Goal: Transaction & Acquisition: Purchase product/service

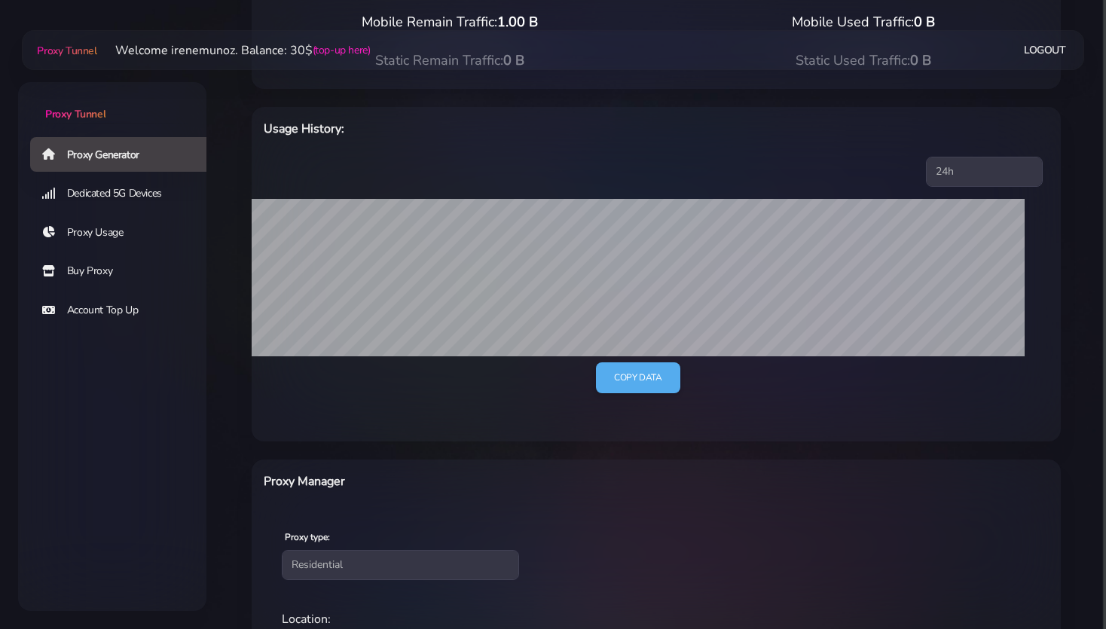
scroll to position [398, 0]
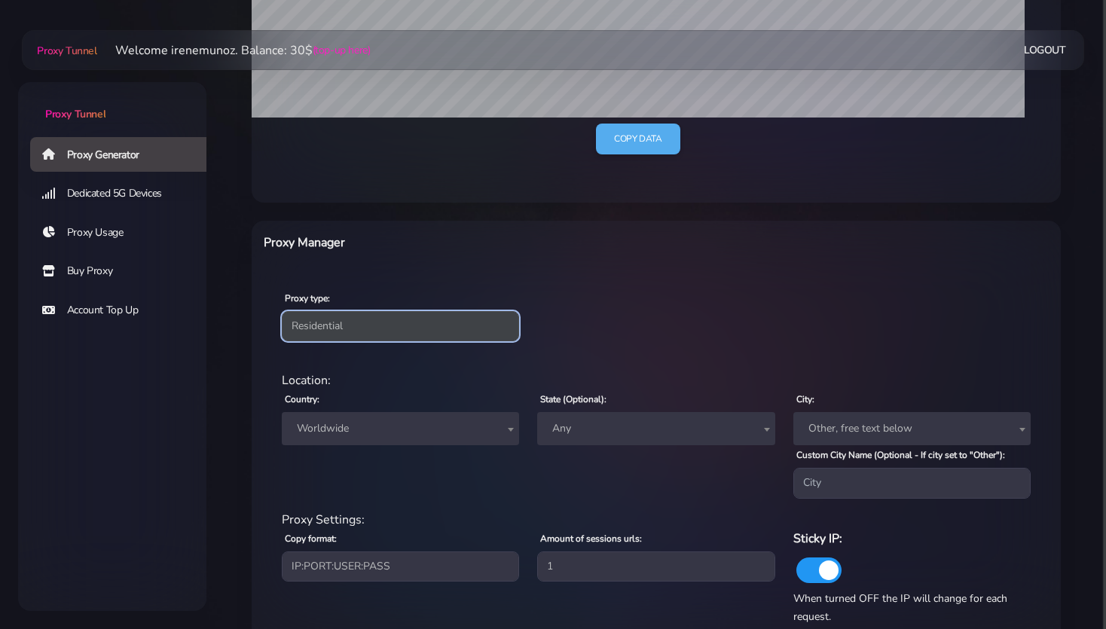
select select "static"
click option "Static" at bounding box center [0, 0] width 0 height 0
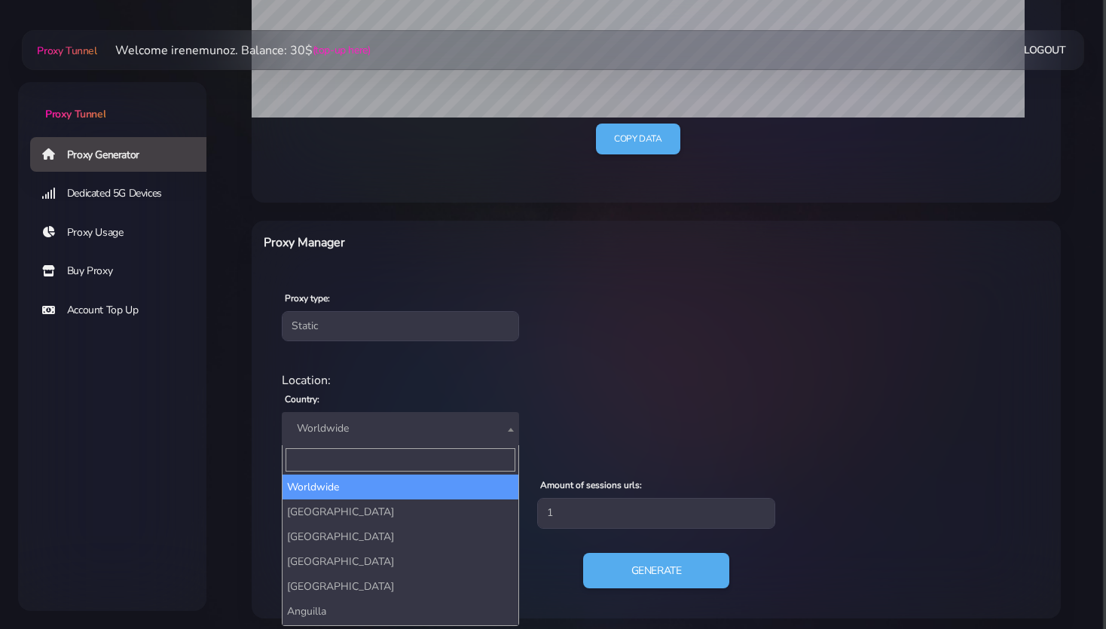
click at [348, 428] on span "Worldwide" at bounding box center [400, 428] width 219 height 21
click at [324, 453] on input "Search" at bounding box center [401, 459] width 230 height 23
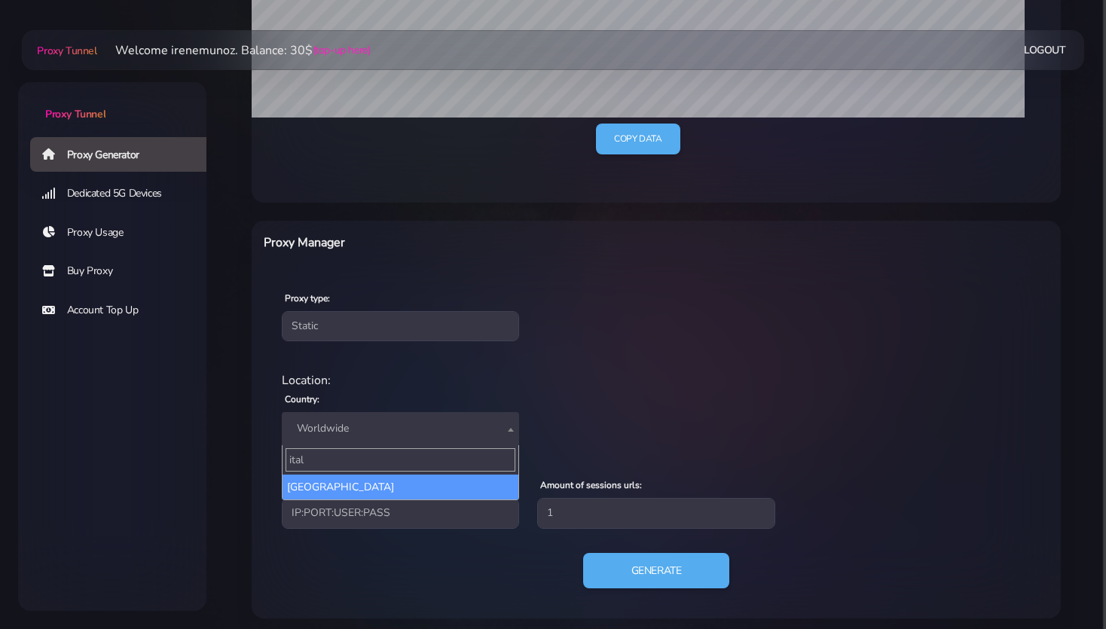
type input "ital"
select select "IT"
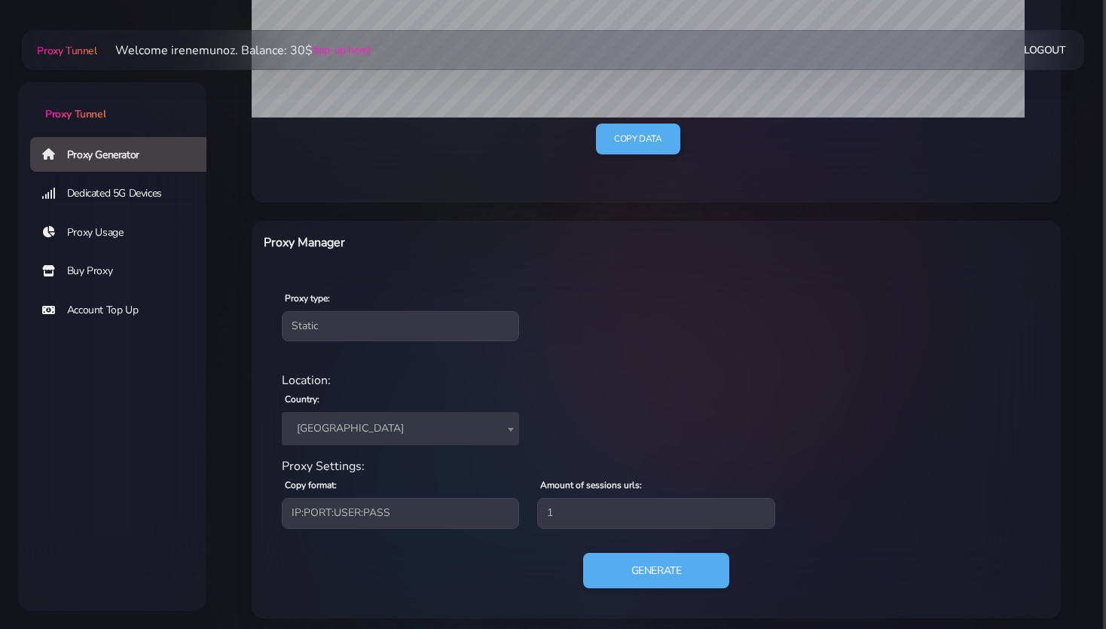
click at [624, 422] on div "Location: Country: Worldwide Andorra United Arab Emirates Afghanistan Antigua a…" at bounding box center [656, 415] width 767 height 86
click at [643, 566] on button "Generate" at bounding box center [657, 570] width 150 height 37
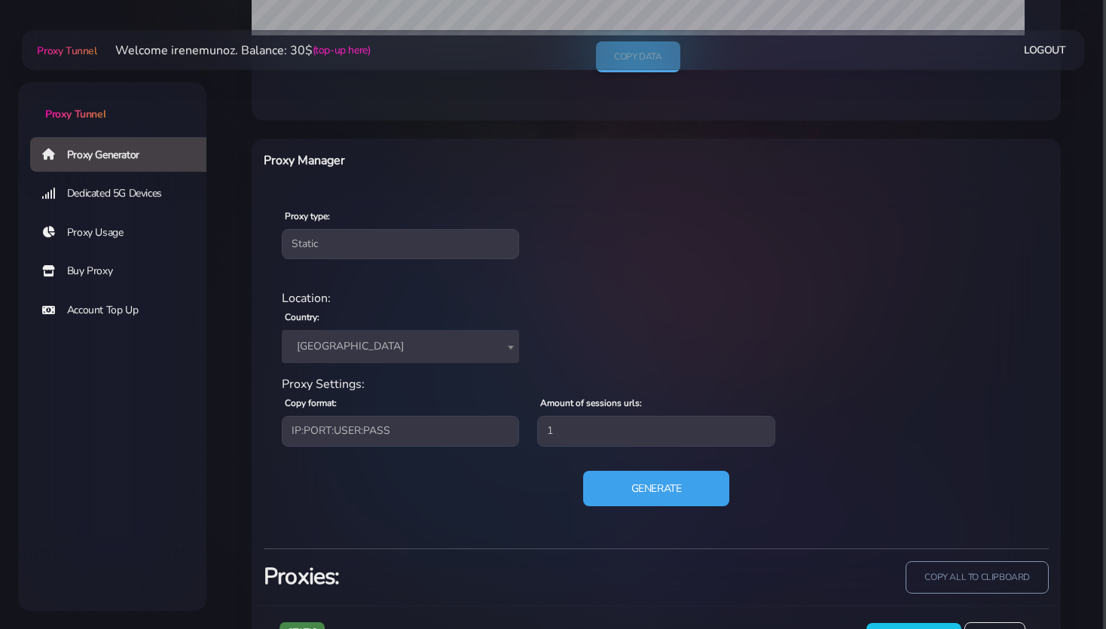
scroll to position [549, 0]
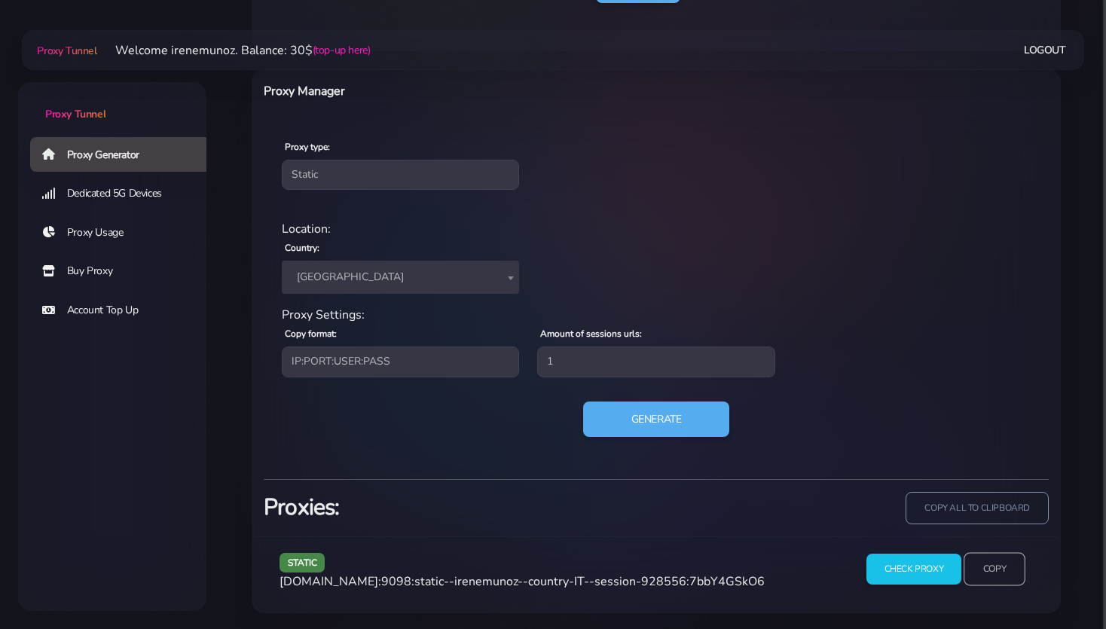
click at [982, 562] on input "Copy" at bounding box center [995, 569] width 62 height 33
click at [112, 159] on link "Proxy Generator" at bounding box center [124, 154] width 188 height 35
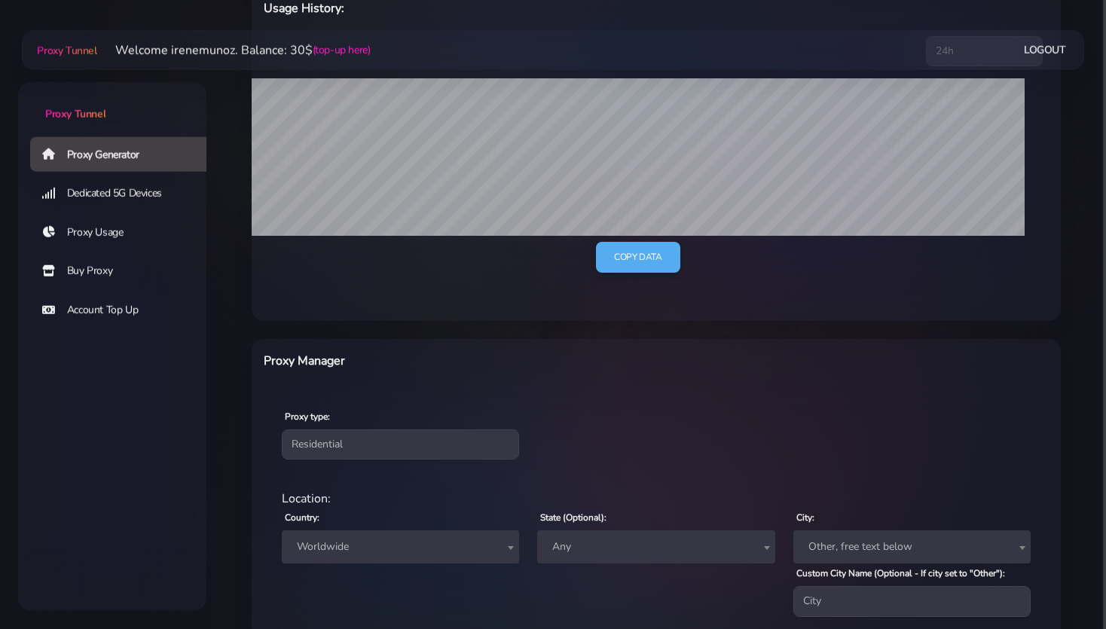
scroll to position [398, 0]
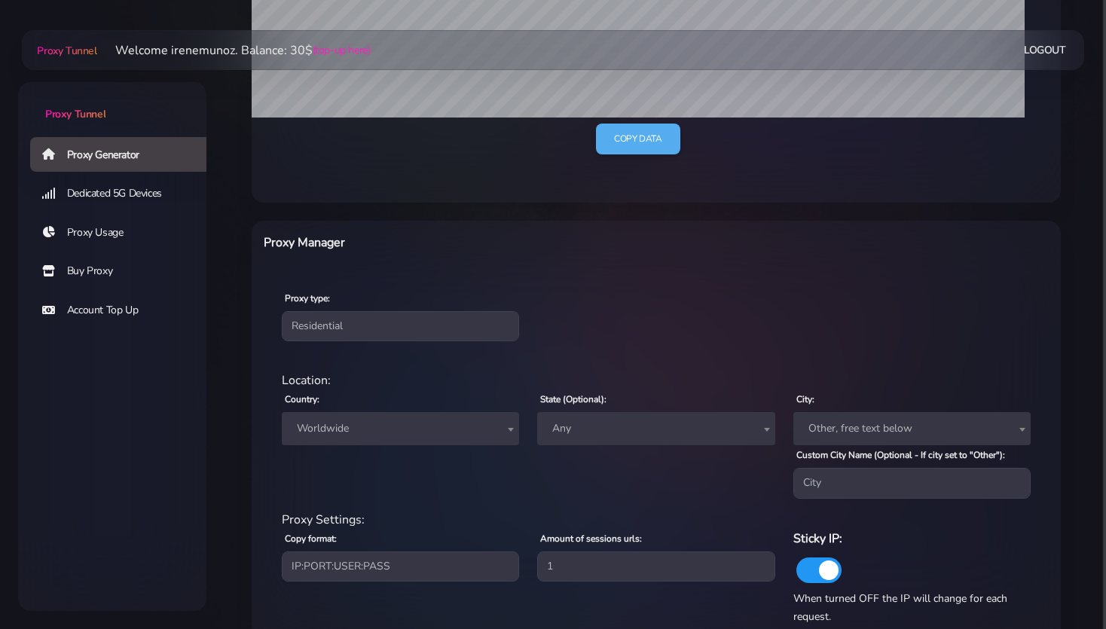
click at [87, 265] on link "Buy Proxy" at bounding box center [124, 271] width 188 height 35
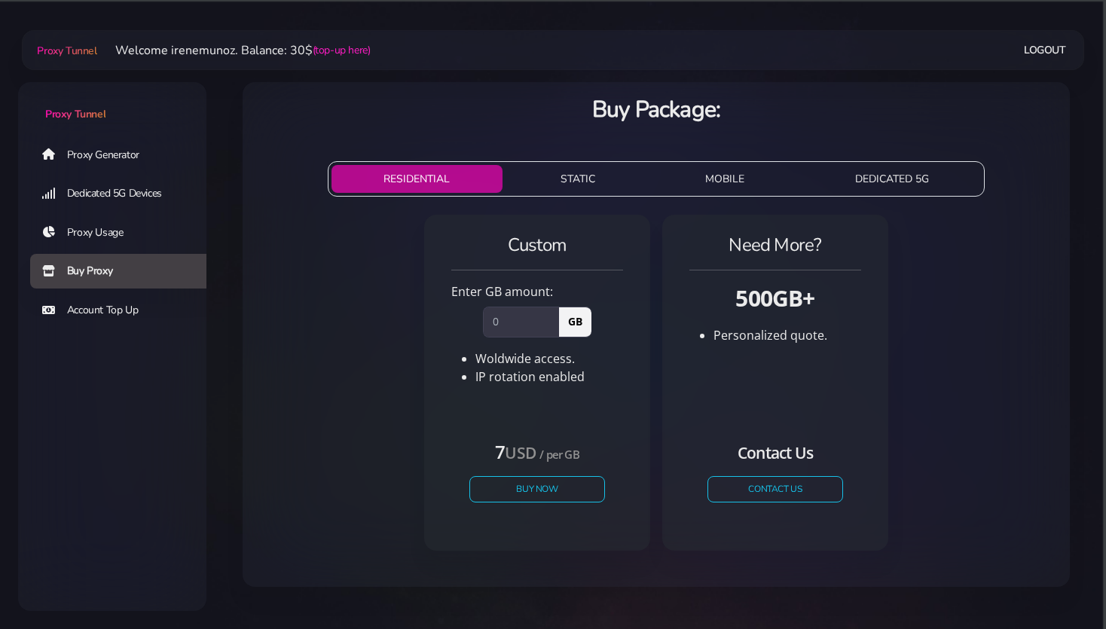
click at [568, 182] on button "STATIC" at bounding box center [578, 179] width 139 height 28
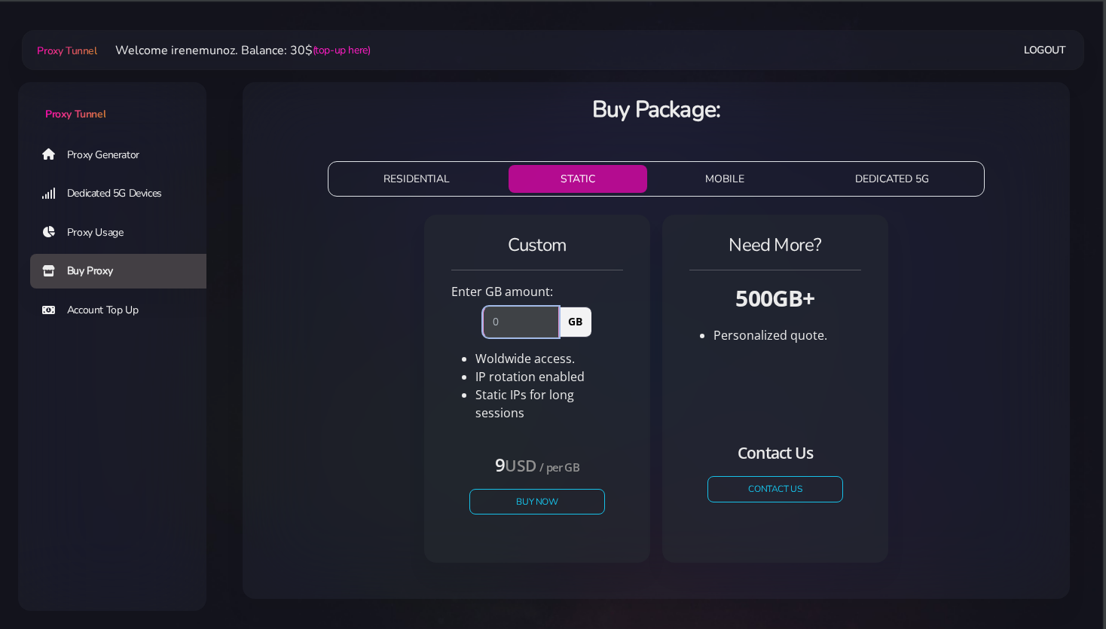
click at [500, 320] on input "number" at bounding box center [521, 322] width 76 height 30
type input "1"
click at [417, 453] on div "Custom Enter GB amount: 1 GB Woldwide access. IP rotation enabled USD" at bounding box center [656, 395] width 803 height 372
click at [520, 489] on button "Buy Now" at bounding box center [537, 501] width 139 height 26
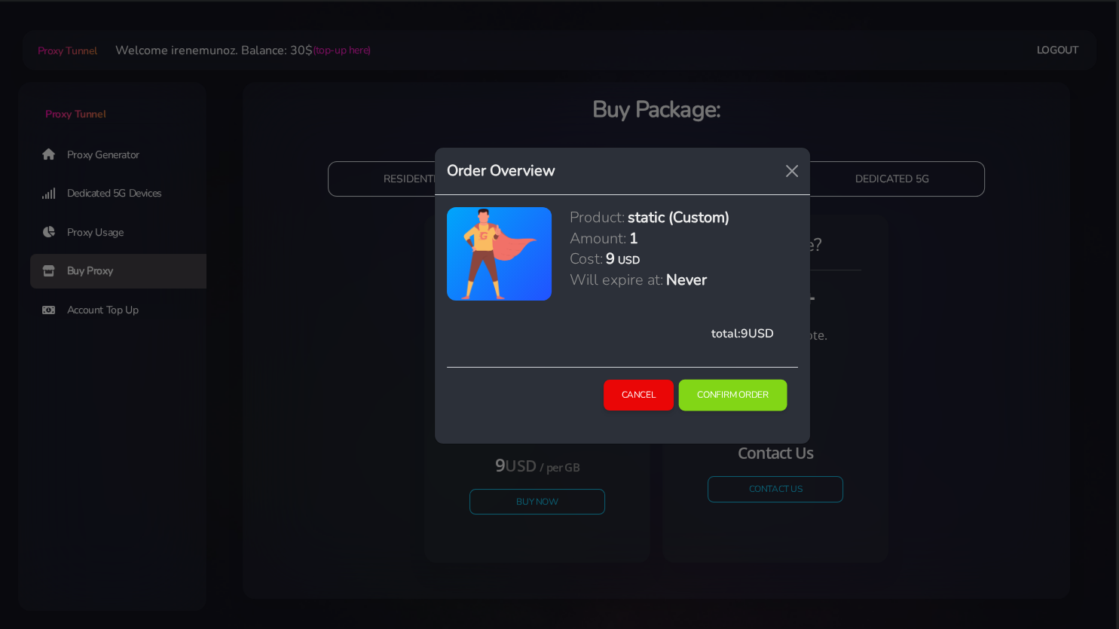
click at [731, 397] on button "Confirm Order" at bounding box center [733, 396] width 109 height 32
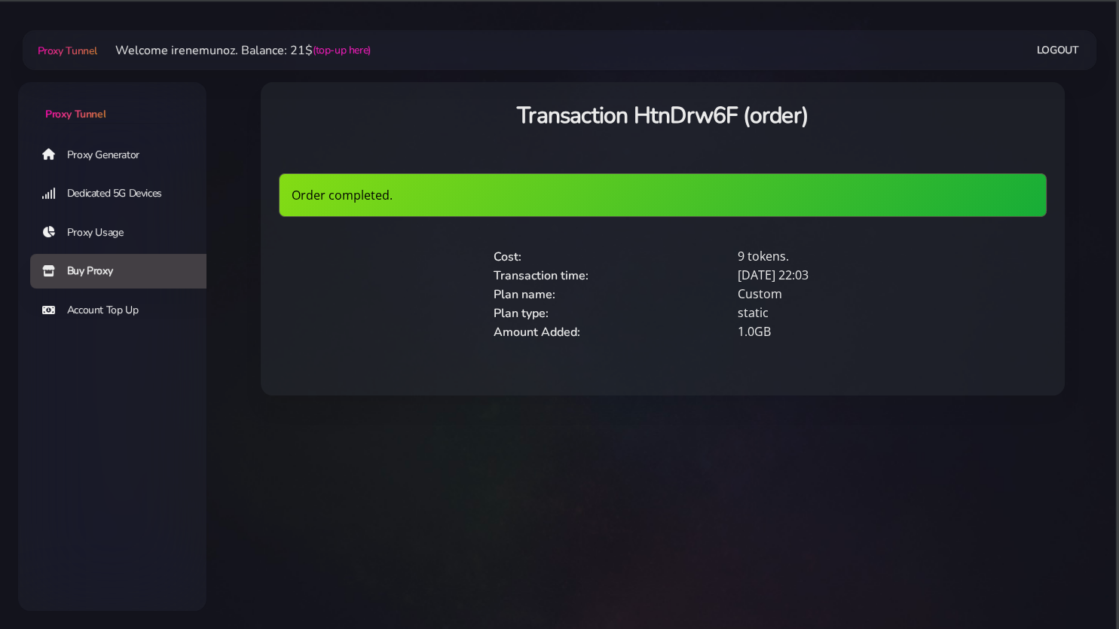
click at [99, 150] on link "Proxy Generator" at bounding box center [124, 154] width 188 height 35
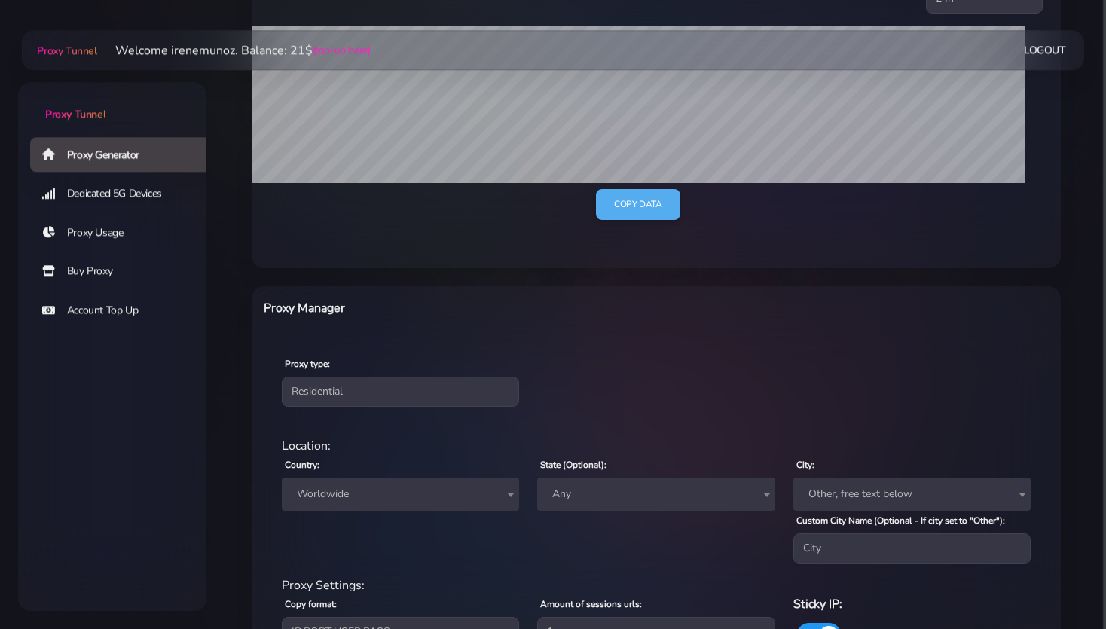
scroll to position [398, 0]
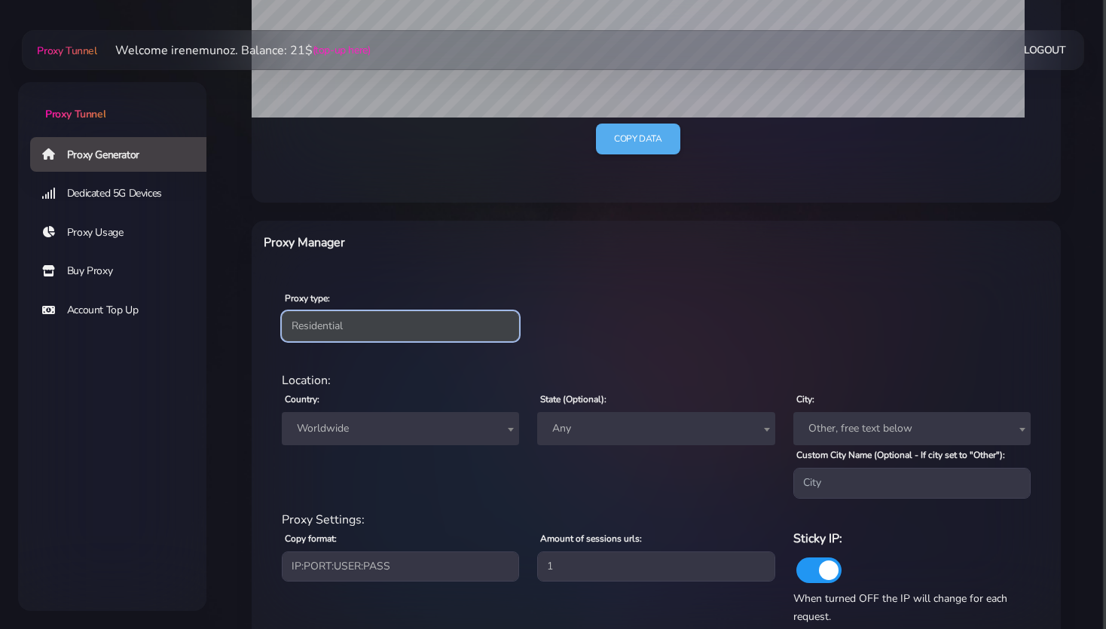
click at [282, 311] on select "Residential Static Mobile" at bounding box center [400, 326] width 237 height 30
select select "static"
click option "Static" at bounding box center [0, 0] width 0 height 0
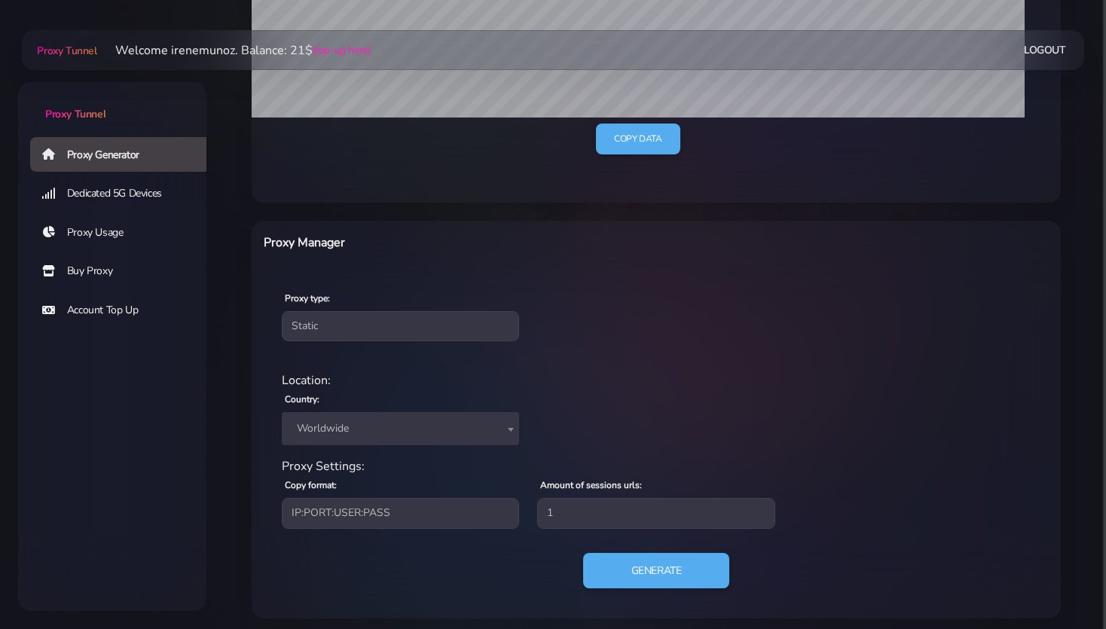
click at [310, 433] on span "Worldwide" at bounding box center [400, 428] width 219 height 21
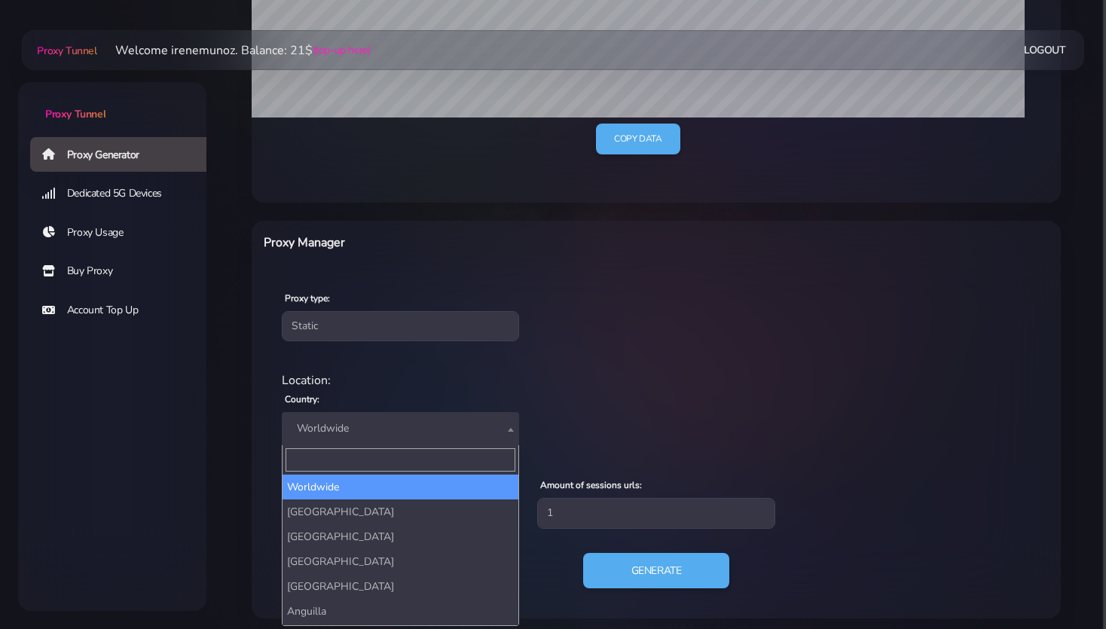
click at [323, 457] on input "Search" at bounding box center [401, 459] width 230 height 23
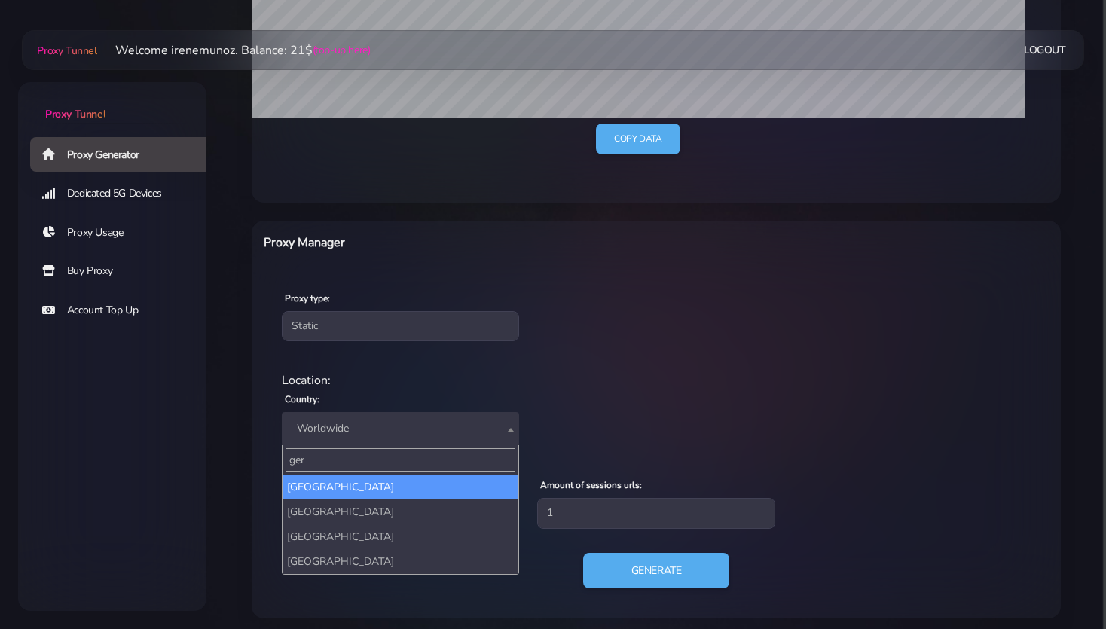
type input "ger"
select select "DE"
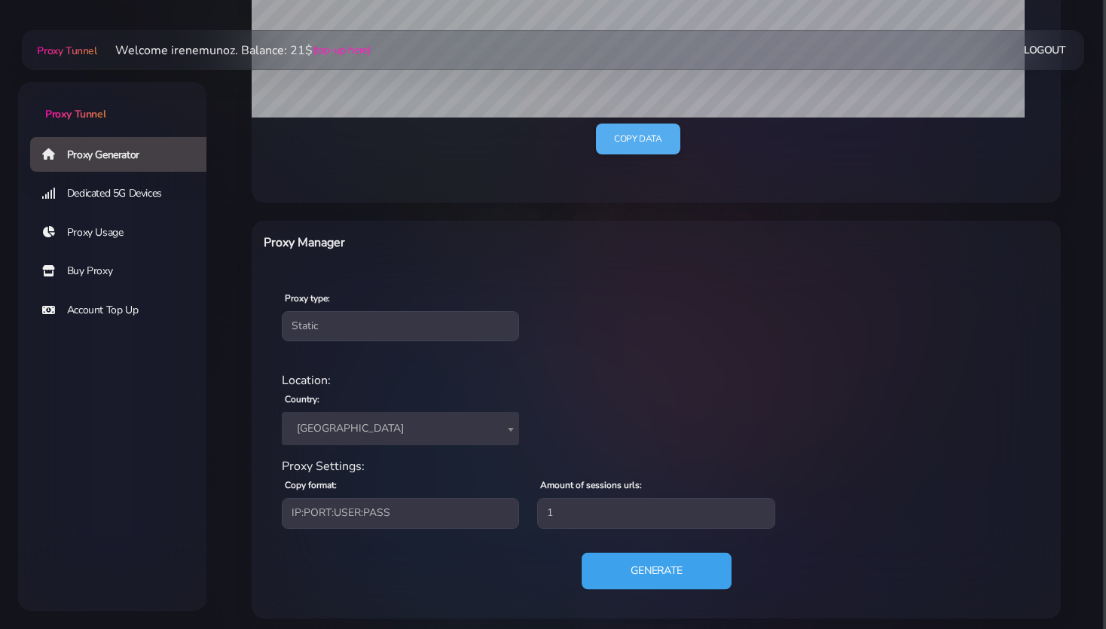
click at [636, 570] on button "Generate" at bounding box center [657, 570] width 150 height 37
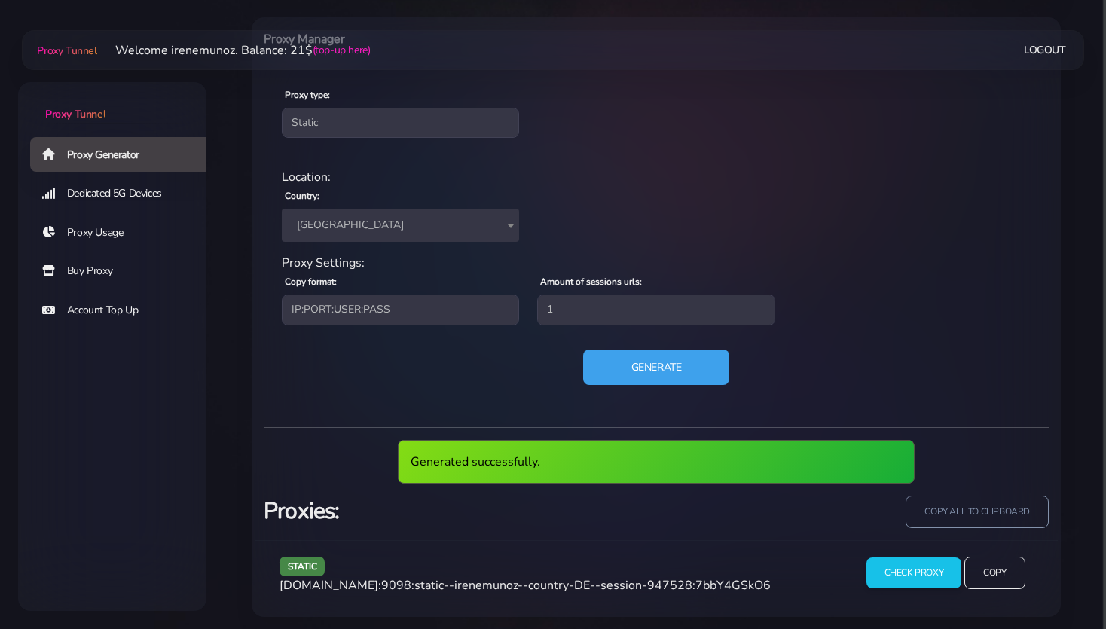
scroll to position [549, 0]
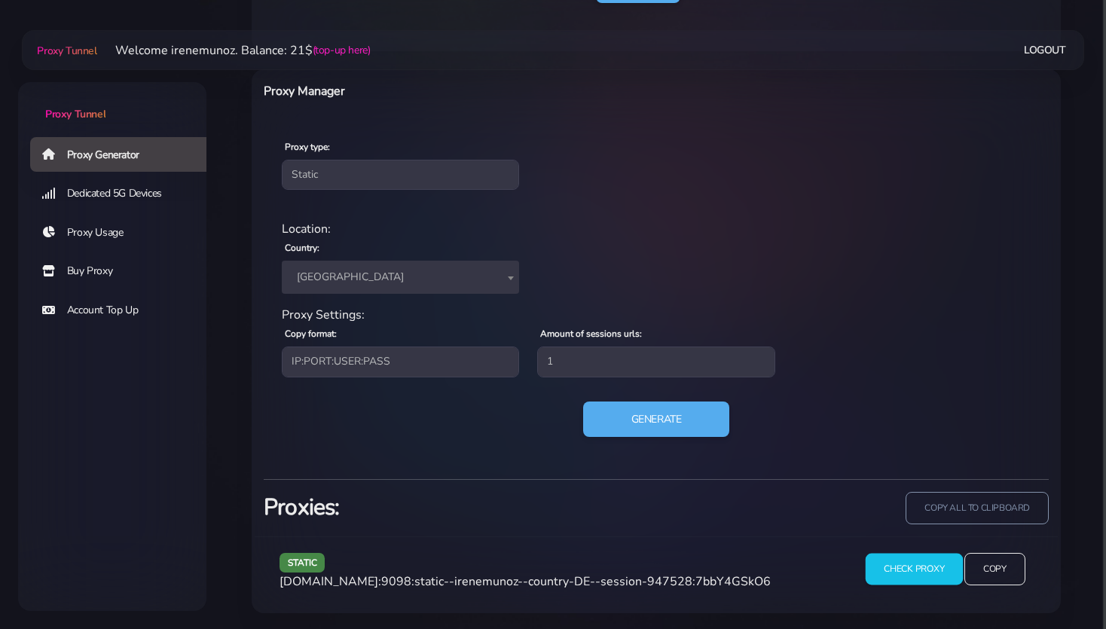
click at [926, 564] on input "Check Proxy" at bounding box center [913, 570] width 97 height 32
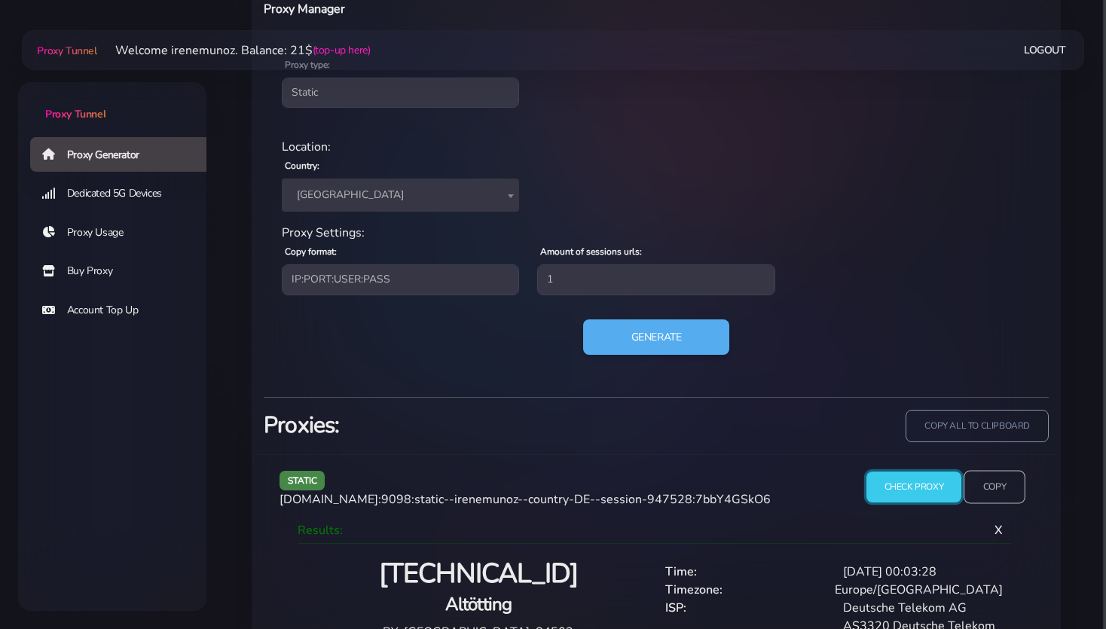
scroll to position [687, 0]
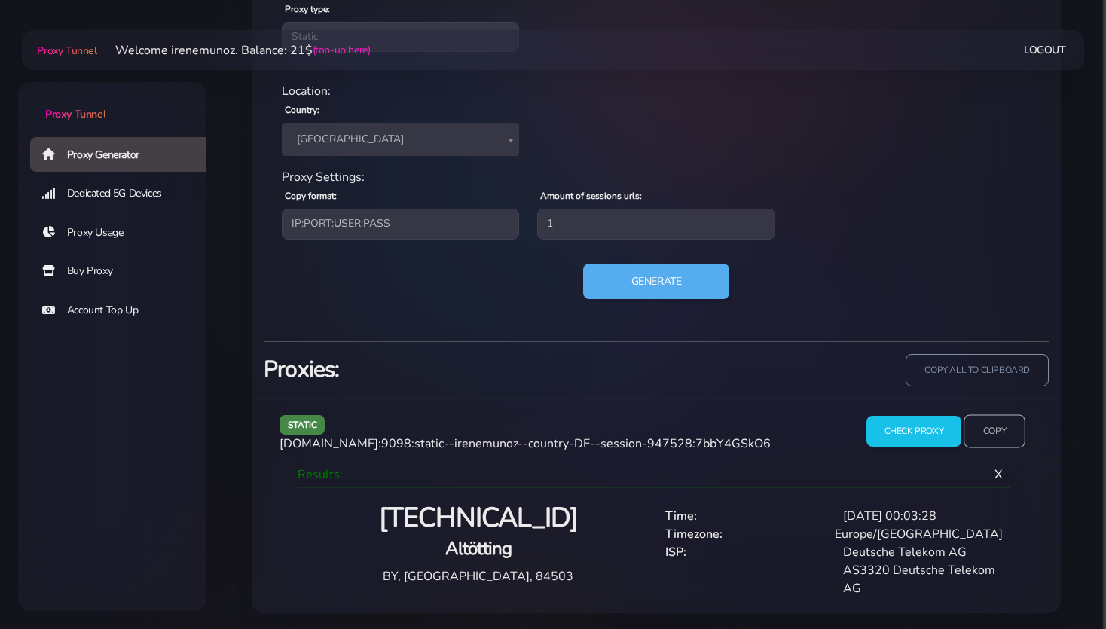
click at [992, 430] on input "Copy" at bounding box center [995, 431] width 62 height 33
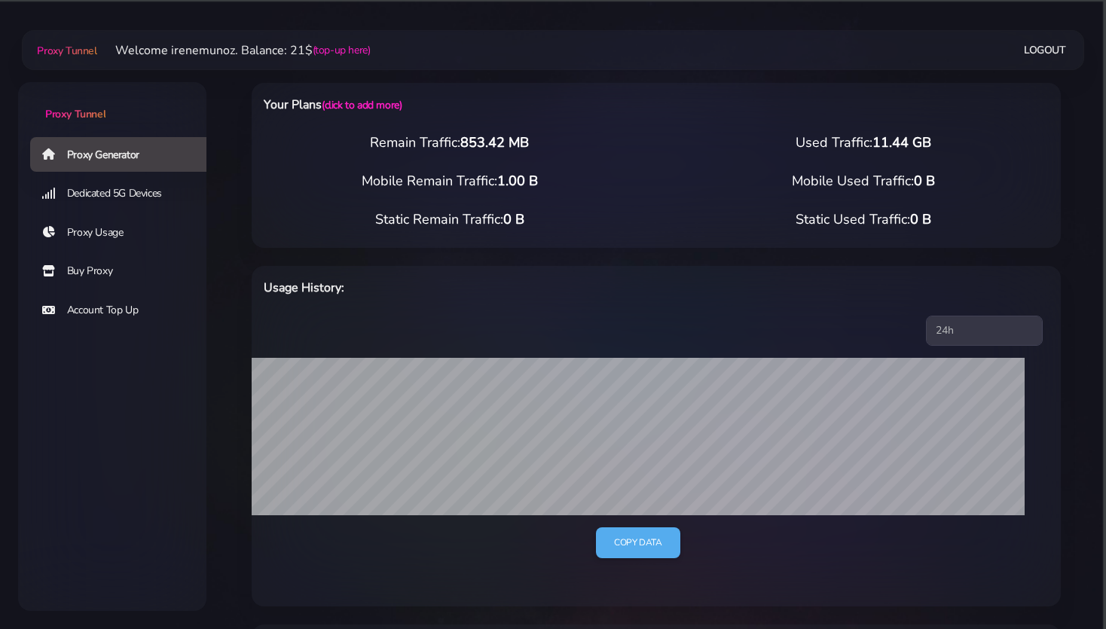
select select "static"
